Goal: Check status: Check status

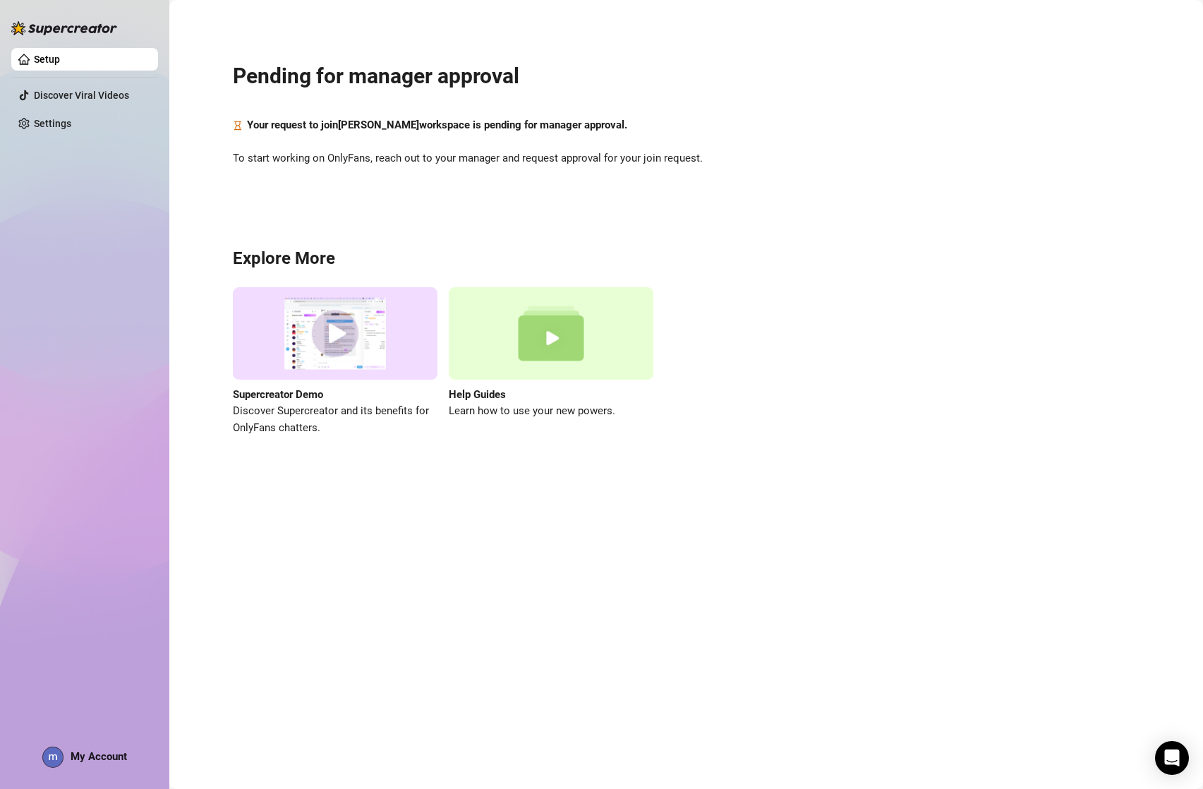
click at [618, 287] on img at bounding box center [551, 333] width 205 height 92
click at [587, 148] on div "Pending for manager approval Your request to join [PERSON_NAME] workspace is pe…" at bounding box center [685, 240] width 1005 height 461
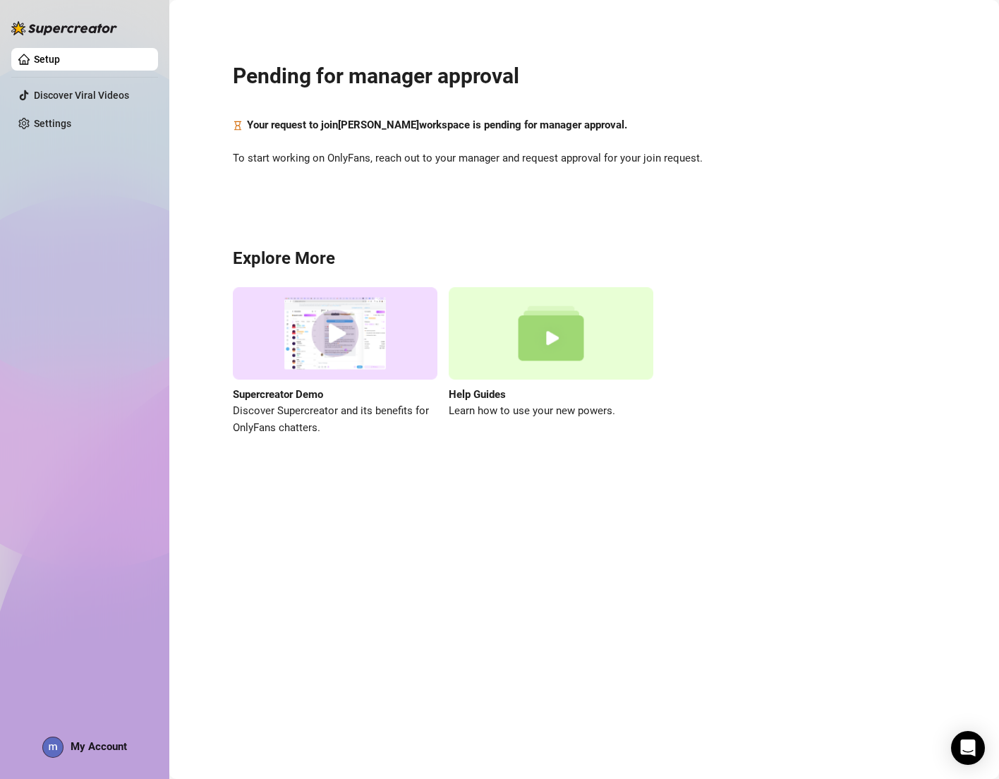
drag, startPoint x: 248, startPoint y: 126, endPoint x: 629, endPoint y: 127, distance: 381.0
click at [629, 127] on div "Your request to join [PERSON_NAME] workspace is pending for manager approval." at bounding box center [584, 125] width 703 height 17
click at [397, 119] on strong "Your request to join [PERSON_NAME] workspace is pending for manager approval." at bounding box center [437, 125] width 380 height 13
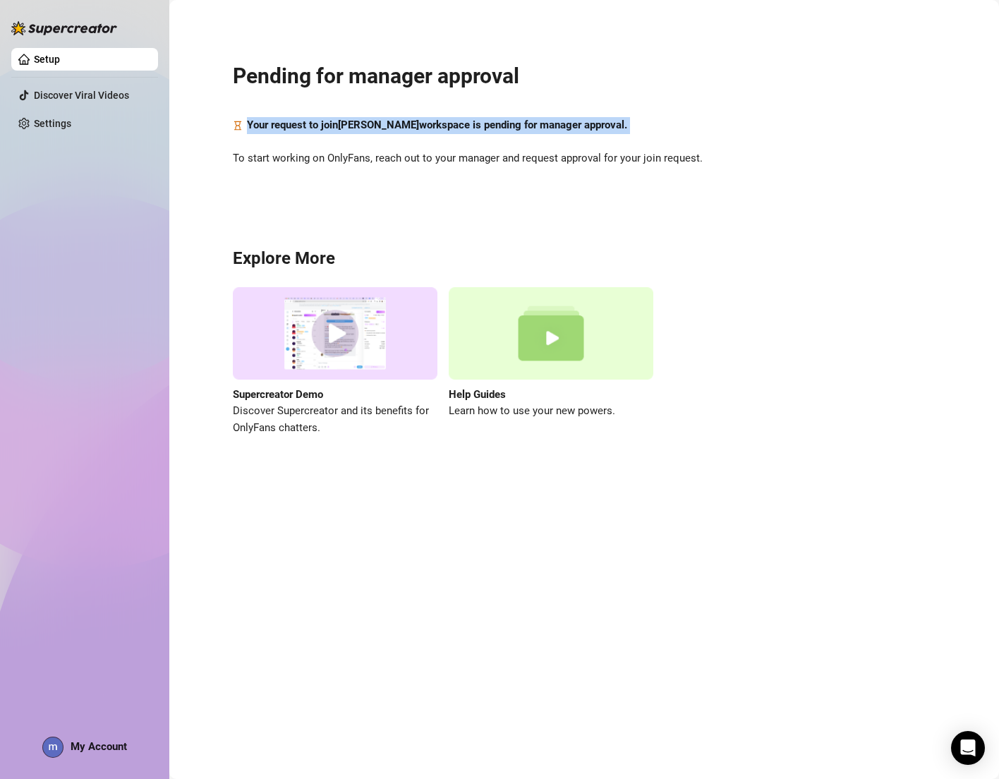
drag, startPoint x: 397, startPoint y: 119, endPoint x: 388, endPoint y: 126, distance: 11.0
click at [388, 126] on strong "Your request to join [PERSON_NAME] workspace is pending for manager approval." at bounding box center [437, 125] width 380 height 13
drag, startPoint x: 382, startPoint y: 57, endPoint x: 366, endPoint y: 58, distance: 15.5
click at [382, 57] on div "Pending for manager approval Your request to join [PERSON_NAME] workspace is pe…" at bounding box center [584, 240] width 802 height 461
